Goal: Task Accomplishment & Management: Manage account settings

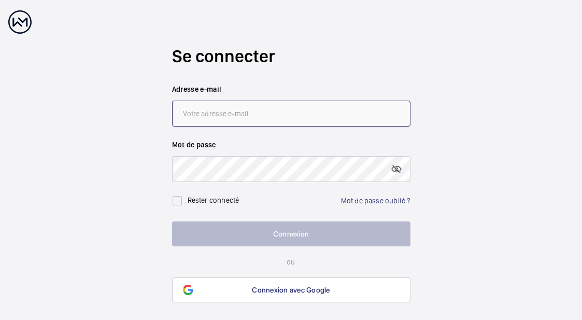
click at [247, 107] on input "email" at bounding box center [291, 113] width 238 height 26
type input "[PERSON_NAME][EMAIL_ADDRESS][DOMAIN_NAME]"
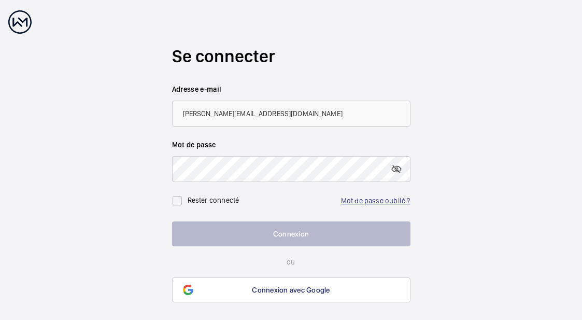
click at [367, 197] on link "Mot de passe oublié ?" at bounding box center [375, 200] width 69 height 8
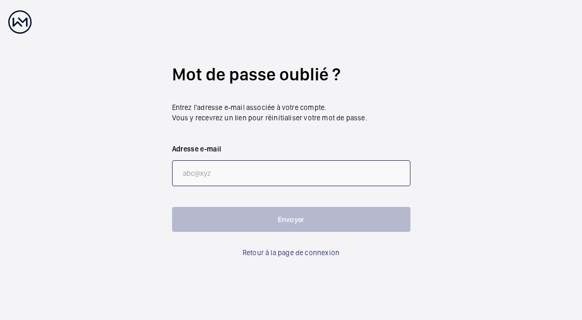
click at [204, 173] on input "email" at bounding box center [291, 173] width 238 height 26
type input "[PERSON_NAME][EMAIL_ADDRESS][DOMAIN_NAME]"
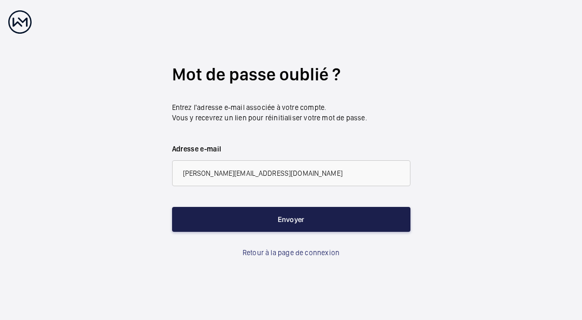
click at [292, 216] on button "Envoyer" at bounding box center [291, 219] width 238 height 25
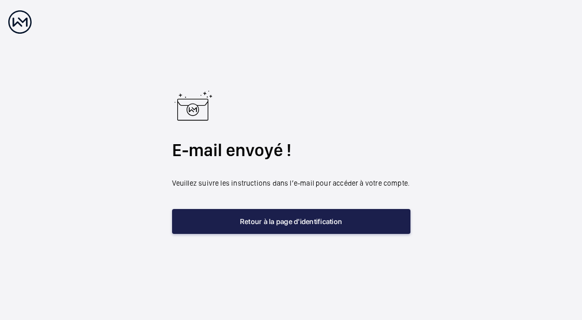
click at [298, 225] on button "Retour à la page d'identification" at bounding box center [291, 221] width 238 height 25
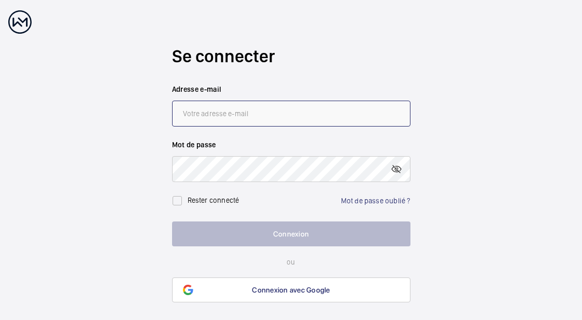
click at [230, 111] on input "email" at bounding box center [291, 113] width 238 height 26
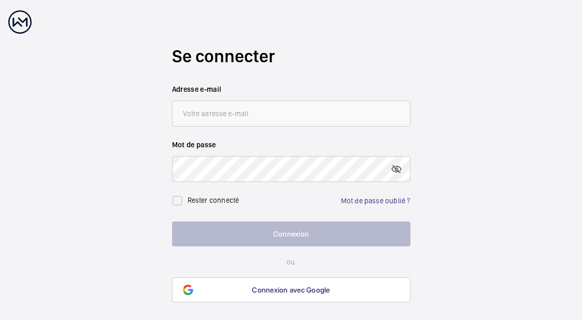
click at [310, 62] on h2 "Se connecter" at bounding box center [291, 56] width 238 height 24
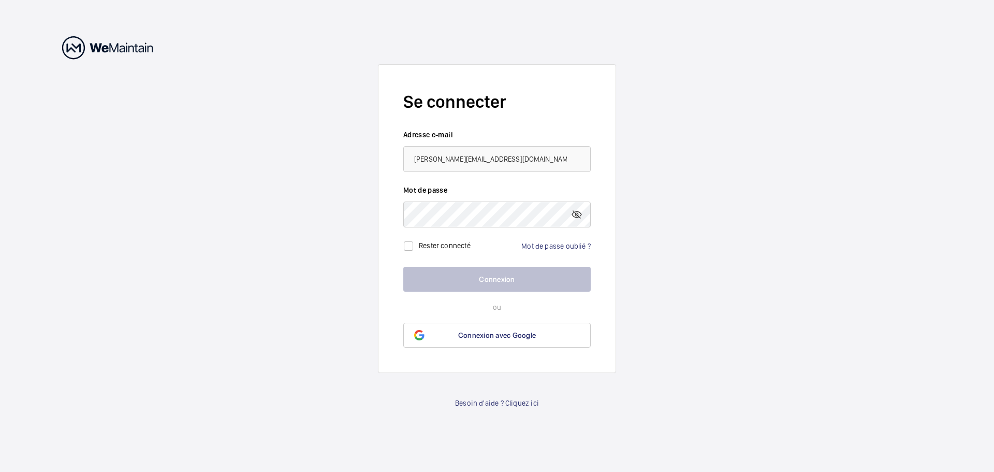
type input "[PERSON_NAME][EMAIL_ADDRESS][DOMAIN_NAME]"
click at [378, 181] on wm-front-auth-container "Se connecter Adresse e-mail sarah@sticopro.fr Mot de passe Rester connecté Mot …" at bounding box center [497, 236] width 994 height 472
click at [554, 243] on link "Mot de passe oublié ?" at bounding box center [556, 246] width 69 height 8
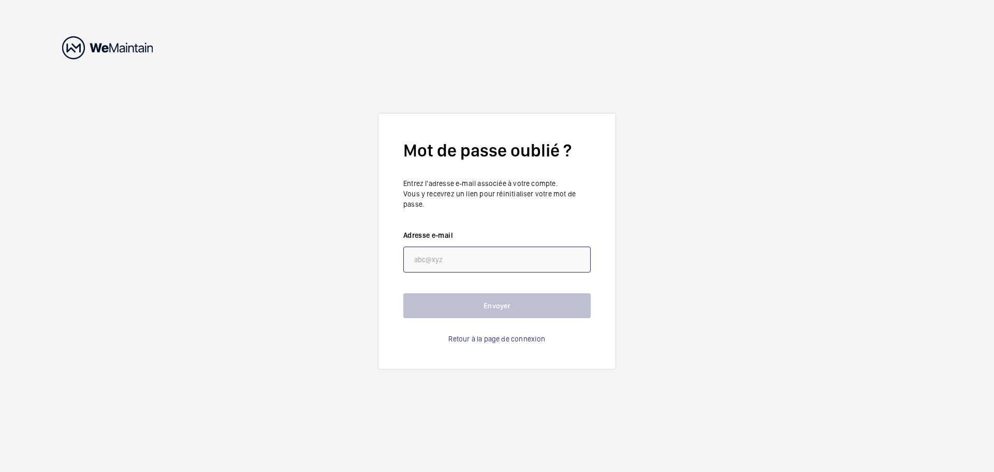
click at [473, 258] on input "email" at bounding box center [496, 260] width 187 height 26
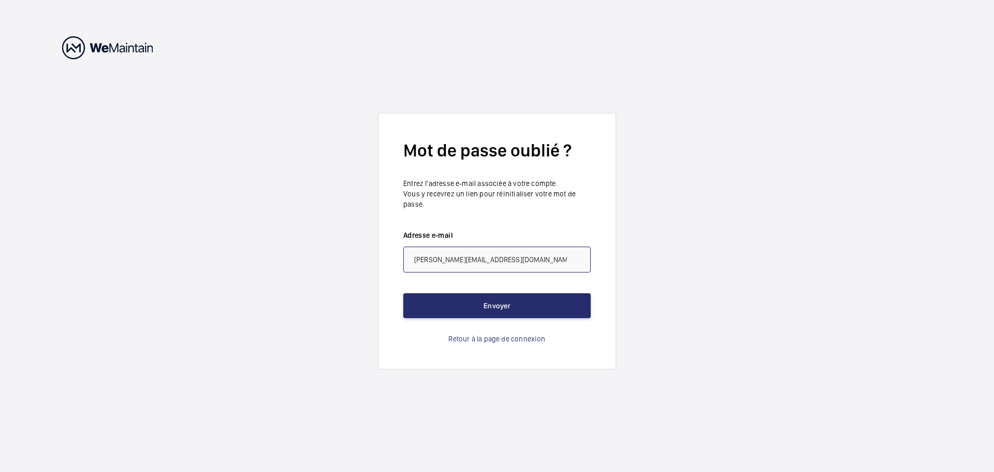
type input "[PERSON_NAME][EMAIL_ADDRESS][DOMAIN_NAME]"
click at [583, 202] on p "Entrez l'adresse e-mail associée à votre compte. Vous y recevrez un lien pour r…" at bounding box center [496, 193] width 187 height 31
click at [543, 303] on button "Envoyer" at bounding box center [496, 305] width 187 height 25
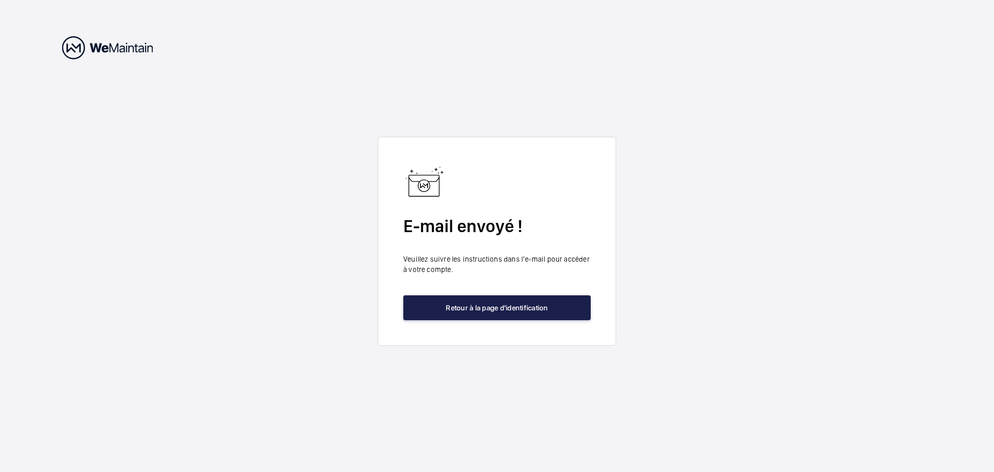
click at [535, 306] on button "Retour à la page d'identification" at bounding box center [496, 307] width 187 height 25
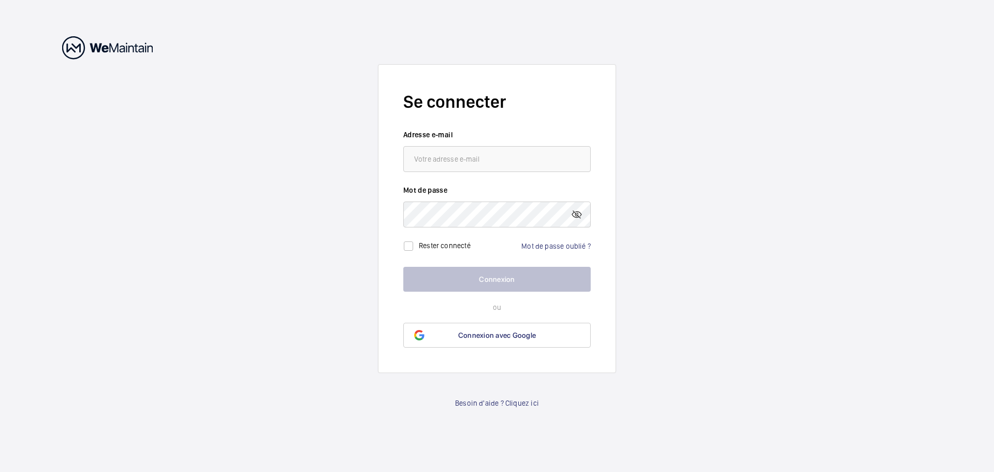
click at [105, 54] on div at bounding box center [107, 47] width 91 height 23
click at [468, 400] on link "Besoin d'aide ? Cliquez ici" at bounding box center [497, 403] width 84 height 10
click at [472, 330] on link "Connexion avec Google" at bounding box center [496, 335] width 187 height 25
click at [455, 166] on input "email" at bounding box center [496, 159] width 187 height 26
type input "[PERSON_NAME][EMAIL_ADDRESS][DOMAIN_NAME]"
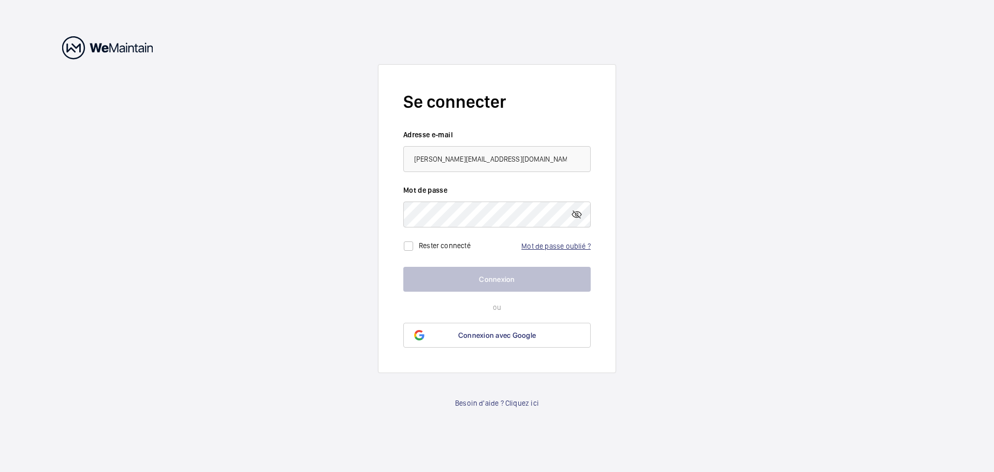
click at [533, 243] on link "Mot de passe oublié ?" at bounding box center [556, 246] width 69 height 8
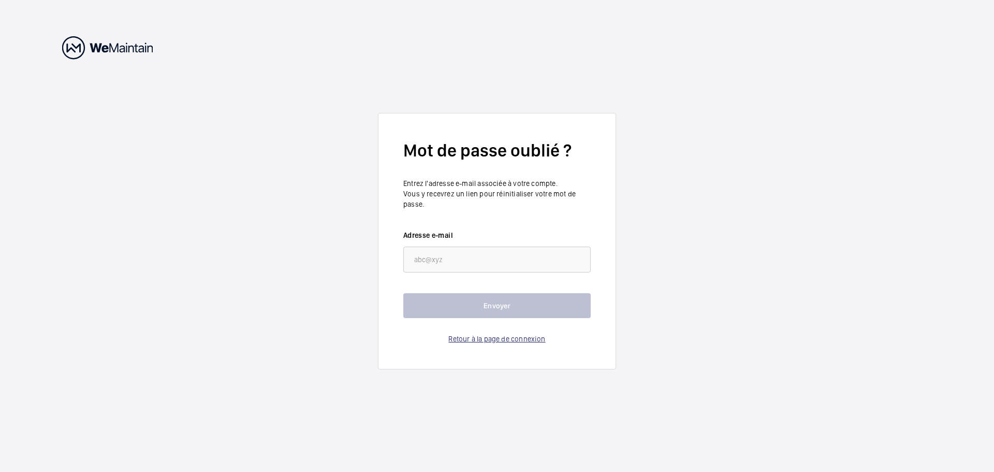
click at [504, 336] on link "Retour à la page de connexion" at bounding box center [497, 339] width 97 height 10
